Goal: Information Seeking & Learning: Learn about a topic

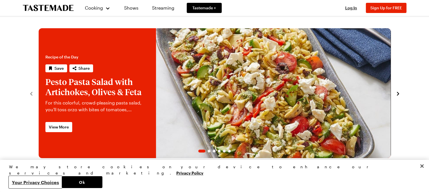
click at [62, 178] on button "Your Privacy Choices" at bounding box center [35, 182] width 53 height 12
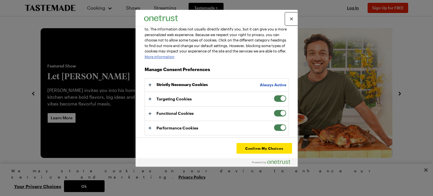
scroll to position [34, 0]
drag, startPoint x: 279, startPoint y: 99, endPoint x: 277, endPoint y: 104, distance: 5.2
click at [279, 99] on span "Your Privacy Choices" at bounding box center [280, 98] width 13 height 7
click at [274, 95] on input "Targeting Cookies" at bounding box center [274, 95] width 0 height 0
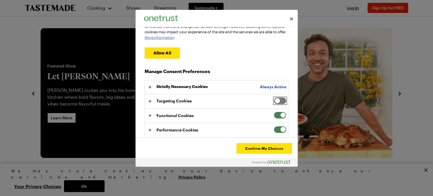
scroll to position [56, 0]
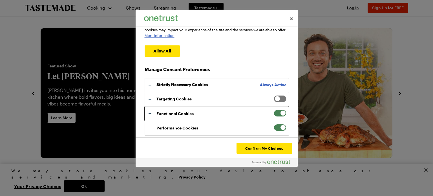
click at [277, 109] on button "Your Privacy Choices" at bounding box center [217, 114] width 144 height 14
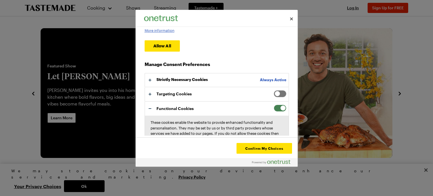
click at [275, 112] on span "Your Privacy Choices" at bounding box center [280, 108] width 13 height 7
click at [274, 105] on input "Functional Cookies" at bounding box center [274, 105] width 0 height 0
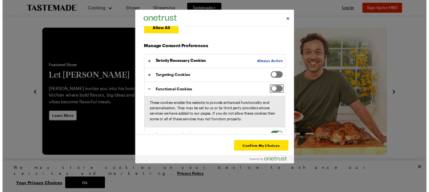
scroll to position [87, 0]
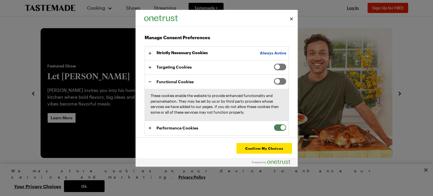
click at [276, 128] on span "Your Privacy Choices" at bounding box center [280, 127] width 13 height 7
click at [274, 124] on input "Performance Cookies" at bounding box center [274, 124] width 0 height 0
click at [269, 149] on button "Confirm My Choices" at bounding box center [264, 148] width 55 height 11
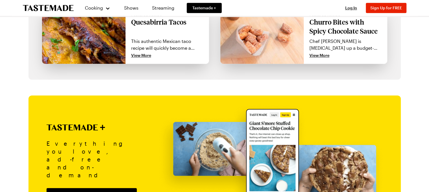
scroll to position [508, 0]
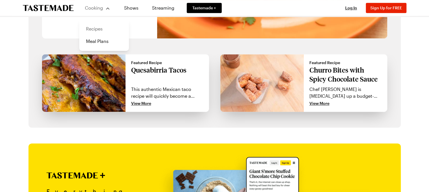
click at [91, 32] on link "Recipes" at bounding box center [104, 29] width 43 height 12
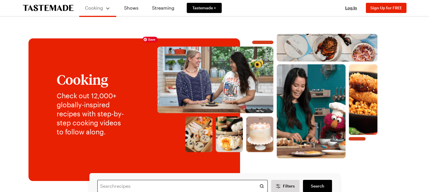
scroll to position [85, 0]
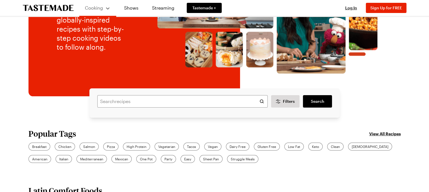
click at [159, 94] on div "Search recipes Filters Search Search" at bounding box center [214, 102] width 251 height 29
click at [156, 100] on input "text" at bounding box center [182, 101] width 170 height 12
type input "air fryer"
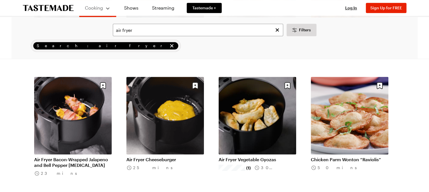
scroll to position [508, 0]
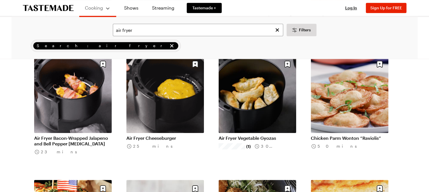
scroll to position [339, 0]
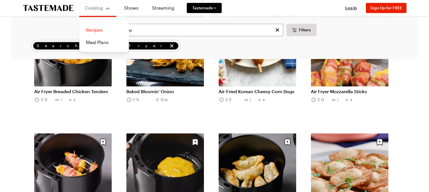
click at [103, 30] on link "Recipes" at bounding box center [104, 30] width 43 height 12
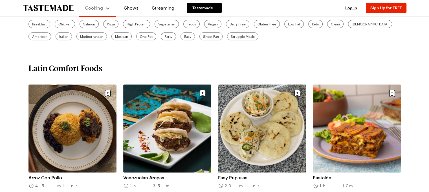
scroll to position [254, 0]
